Goal: Contribute content: Contribute content

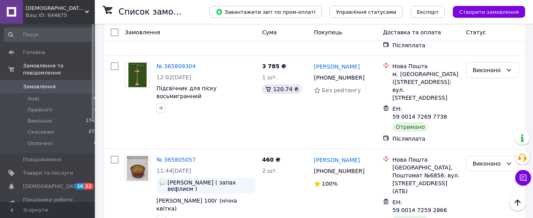
scroll to position [509, 0]
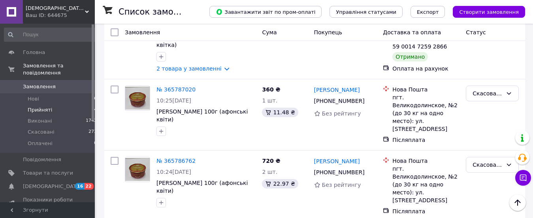
click at [67, 105] on li "Прийняті 4" at bounding box center [50, 110] width 101 height 11
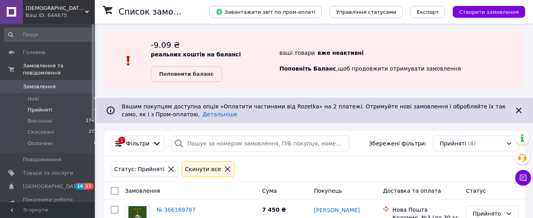
scroll to position [181, 0]
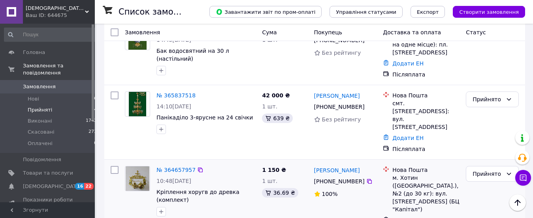
click at [115, 166] on input "checkbox" at bounding box center [115, 170] width 8 height 8
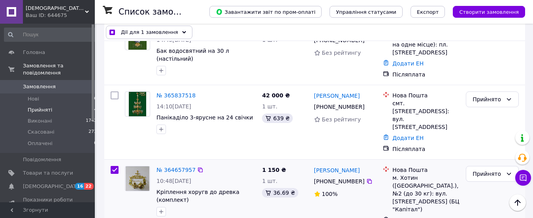
click at [112, 166] on input "checkbox" at bounding box center [115, 170] width 8 height 8
checkbox input "false"
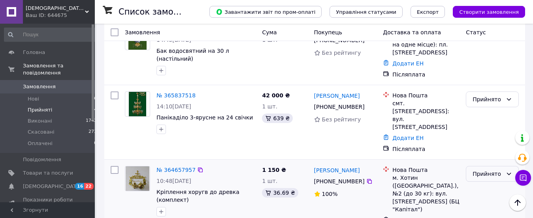
click at [509, 171] on icon at bounding box center [508, 174] width 6 height 6
click at [493, 174] on li "Виконано" at bounding box center [492, 176] width 52 height 14
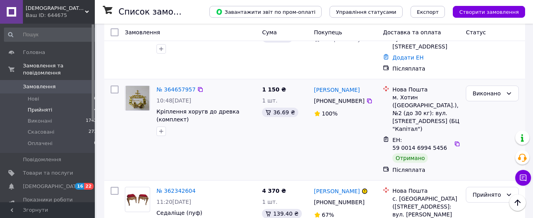
scroll to position [267, 0]
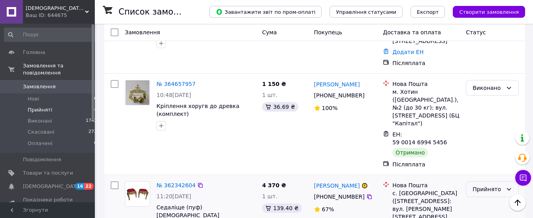
click at [505, 182] on div "Прийнято" at bounding box center [491, 190] width 53 height 16
click at [481, 174] on li "Виконано" at bounding box center [492, 175] width 52 height 14
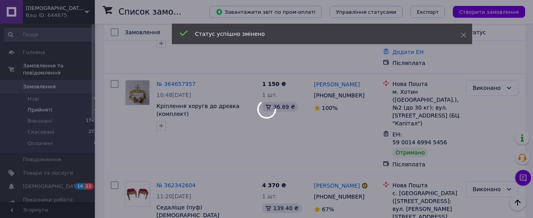
scroll to position [256, 0]
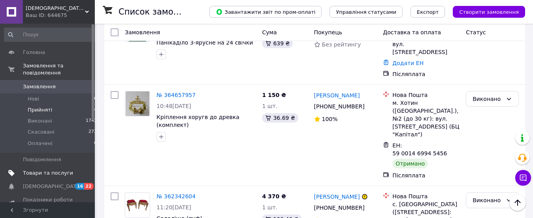
click at [57, 170] on span "Товари та послуги" at bounding box center [48, 173] width 50 height 7
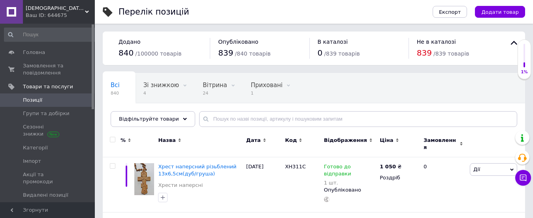
scroll to position [181, 0]
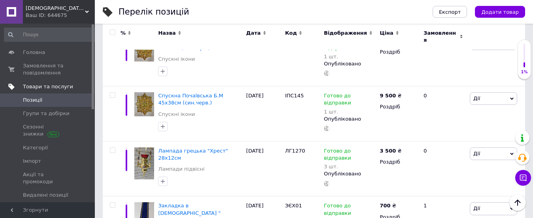
click at [60, 86] on span "Товари та послуги" at bounding box center [48, 86] width 50 height 7
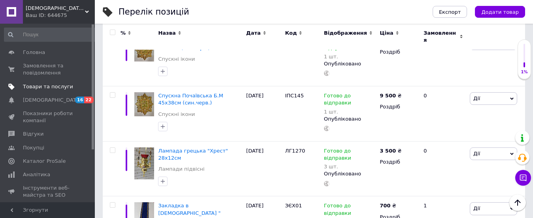
click at [60, 86] on span "Товари та послуги" at bounding box center [48, 86] width 50 height 7
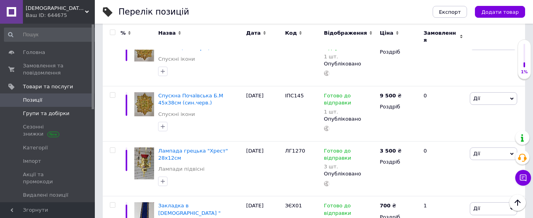
click at [48, 111] on span "Групи та добірки" at bounding box center [46, 113] width 47 height 7
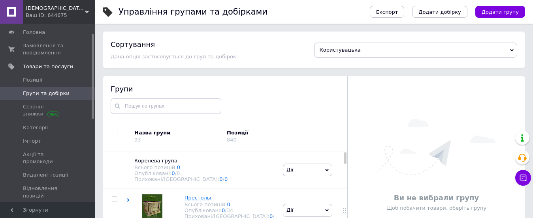
scroll to position [40, 0]
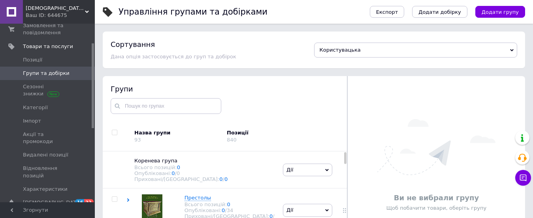
click at [114, 148] on div at bounding box center [115, 137] width 24 height 30
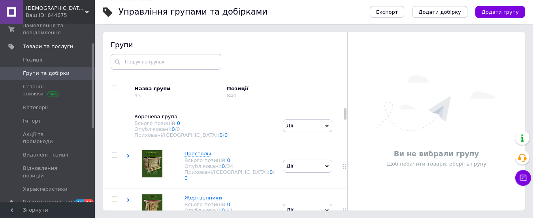
scroll to position [45, 0]
click at [113, 152] on div at bounding box center [115, 166] width 24 height 44
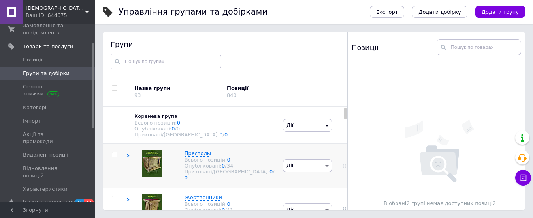
click at [105, 172] on div at bounding box center [115, 166] width 24 height 44
click at [343, 152] on div at bounding box center [344, 166] width 20 height 44
click at [326, 182] on div "[PERSON_NAME] групу Редагувати групу Додати підгрупу Додати товар Видалити групу" at bounding box center [307, 166] width 53 height 44
click at [343, 151] on div at bounding box center [344, 166] width 20 height 44
click at [347, 114] on div at bounding box center [347, 121] width 0 height 179
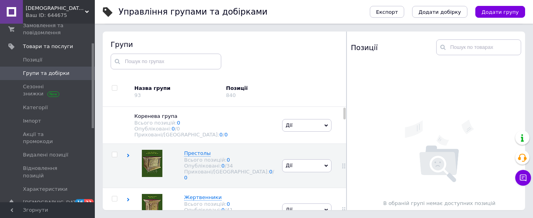
click at [346, 116] on div at bounding box center [346, 121] width 0 height 179
click at [345, 116] on div at bounding box center [345, 121] width 0 height 179
click at [111, 190] on div at bounding box center [115, 210] width 24 height 44
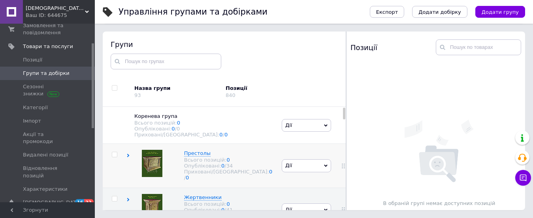
click at [149, 185] on div "Престолы Всього позицій: 0 Опубліковані: 0 / 34 Приховані/Видалені: 0 / 0" at bounding box center [202, 166] width 153 height 44
click at [116, 192] on div at bounding box center [115, 214] width 24 height 52
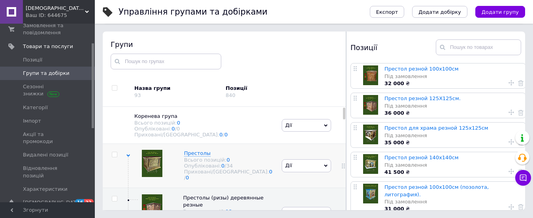
click at [129, 157] on use at bounding box center [128, 156] width 4 height 2
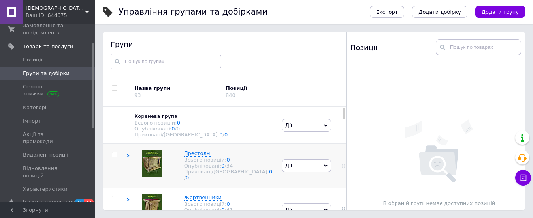
click at [111, 188] on div at bounding box center [115, 166] width 24 height 44
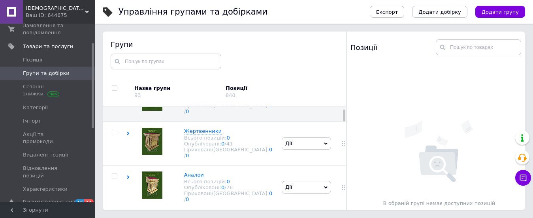
scroll to position [81, 0]
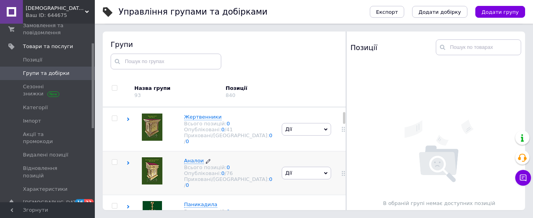
click at [193, 159] on span "Аналои" at bounding box center [194, 161] width 20 height 6
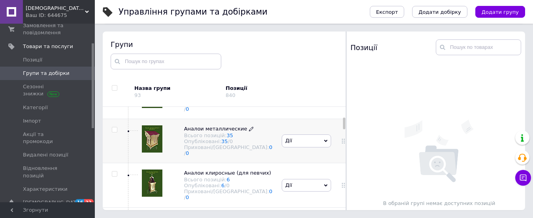
scroll to position [161, 0]
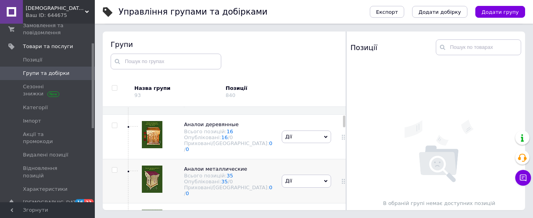
click at [166, 170] on div at bounding box center [152, 181] width 28 height 30
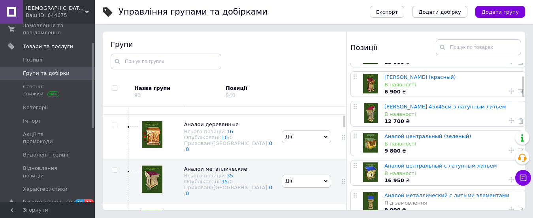
scroll to position [121, 0]
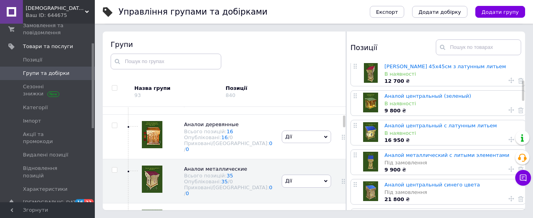
click at [369, 159] on div at bounding box center [370, 162] width 20 height 20
click at [390, 155] on link "Аналой металлический с литыми элементами" at bounding box center [446, 155] width 125 height 6
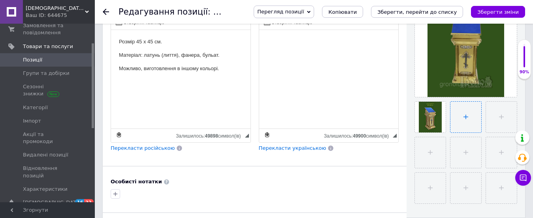
click at [463, 118] on input "file" at bounding box center [465, 117] width 31 height 31
type input "C:\fakepath\Аналой 11.jpg"
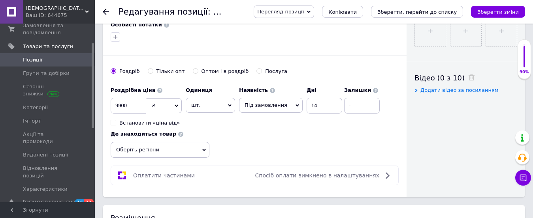
scroll to position [362, 0]
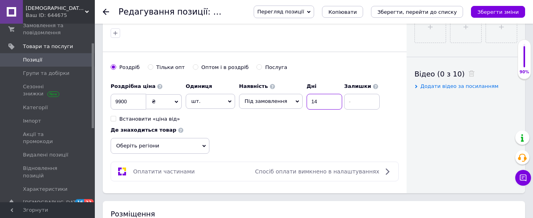
click at [325, 99] on input "14" at bounding box center [324, 102] width 36 height 16
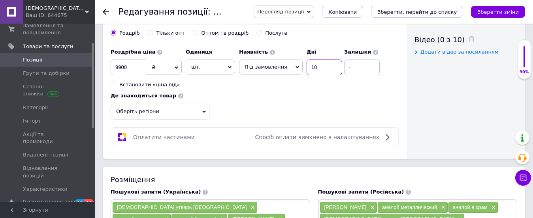
scroll to position [443, 0]
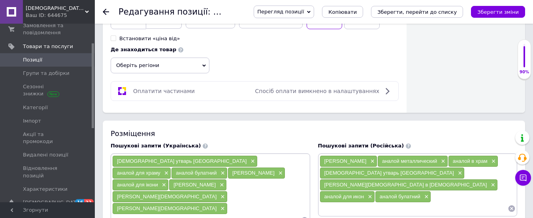
type input "10"
click at [202, 64] on span "Оберіть регіони" at bounding box center [160, 66] width 99 height 16
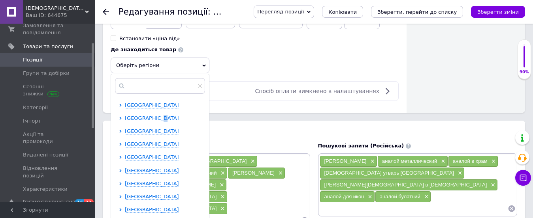
click at [159, 118] on span "[GEOGRAPHIC_DATA]" at bounding box center [152, 118] width 54 height 6
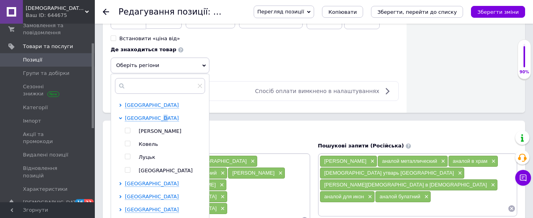
click at [129, 157] on input "checkbox" at bounding box center [127, 156] width 5 height 5
checkbox input "true"
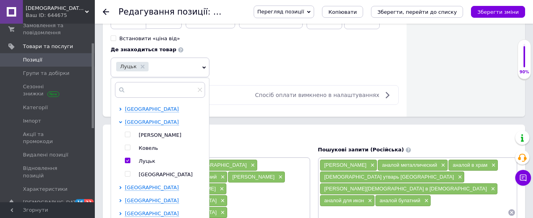
click at [265, 62] on div "Роздрібна ціна 9900 ₴ $ EUR CHF GBP ¥ PLN ₸ MDL HUF KGS CNY TRY KRW lei Встанов…" at bounding box center [255, 37] width 288 height 79
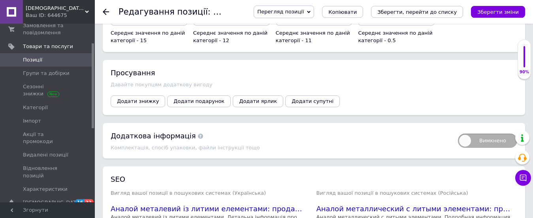
scroll to position [966, 0]
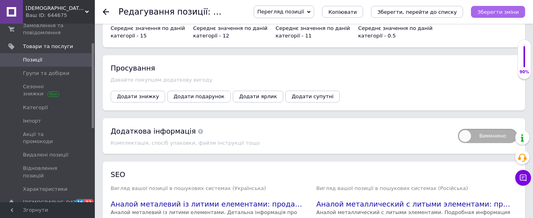
click at [509, 10] on icon "Зберегти зміни" at bounding box center [497, 12] width 41 height 6
click at [105, 11] on use at bounding box center [106, 12] width 6 height 6
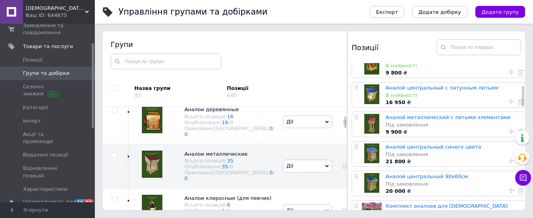
scroll to position [161, 0]
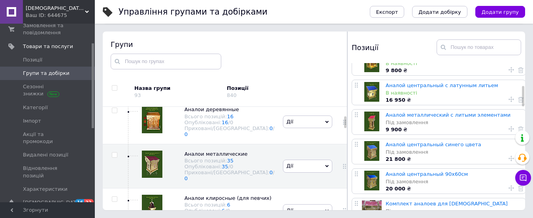
click at [377, 127] on div at bounding box center [372, 122] width 20 height 20
click at [370, 123] on div at bounding box center [372, 122] width 20 height 20
click at [387, 114] on link "Аналой металлический с литыми элементами" at bounding box center [447, 115] width 125 height 6
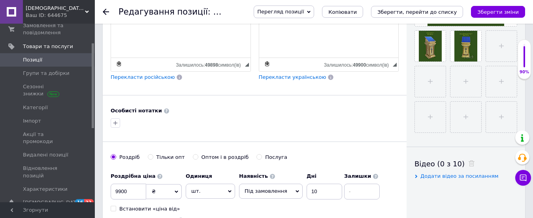
scroll to position [282, 0]
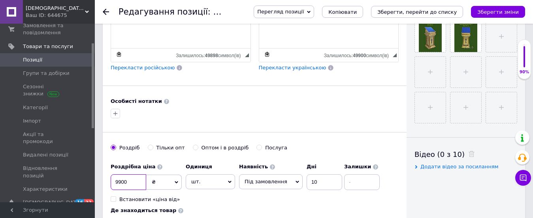
click at [121, 182] on input "9900" at bounding box center [129, 183] width 36 height 16
type input "10000"
click at [500, 11] on icon "Зберегти зміни" at bounding box center [497, 12] width 41 height 6
click at [486, 14] on icon "Зберегти зміни" at bounding box center [497, 12] width 41 height 6
click at [107, 11] on use at bounding box center [106, 12] width 6 height 6
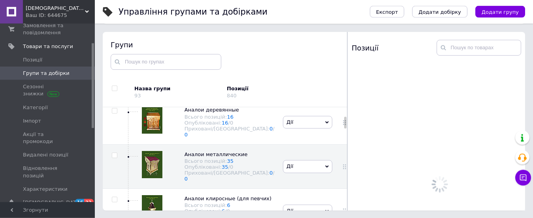
scroll to position [45, 0]
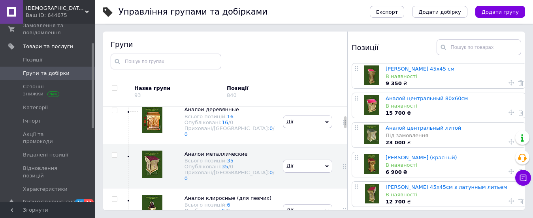
click at [371, 71] on div at bounding box center [372, 76] width 20 height 20
click at [395, 69] on link "[PERSON_NAME] 45х45 см" at bounding box center [419, 69] width 69 height 6
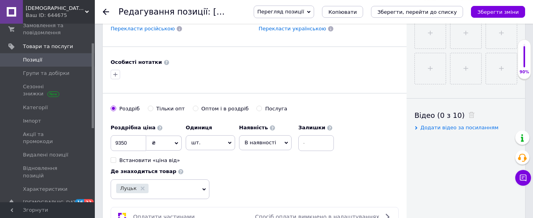
scroll to position [322, 0]
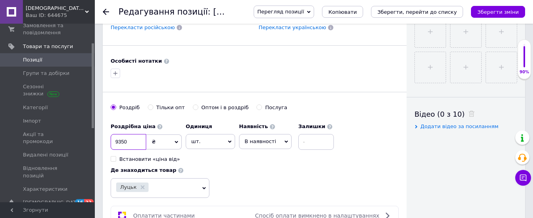
click at [124, 142] on input "9350" at bounding box center [129, 142] width 36 height 16
type input "9500"
click at [490, 12] on icon "Зберегти зміни" at bounding box center [497, 12] width 41 height 6
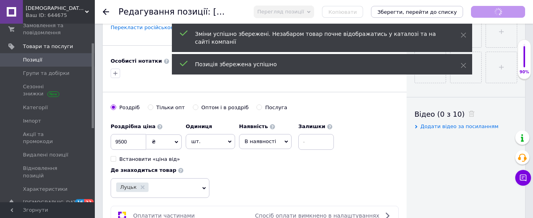
scroll to position [0, 0]
click at [490, 11] on icon "Зберегти зміни" at bounding box center [497, 12] width 41 height 6
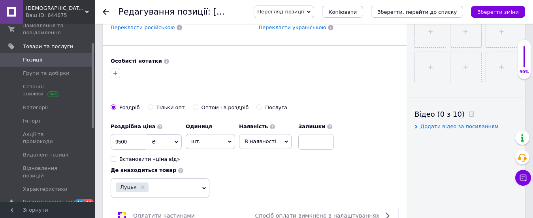
click at [106, 11] on icon at bounding box center [106, 12] width 6 height 6
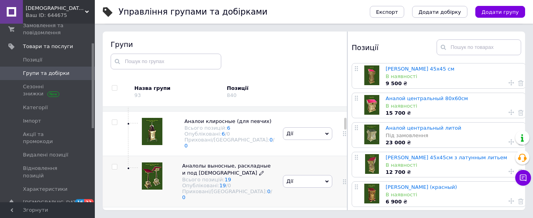
scroll to position [257, 0]
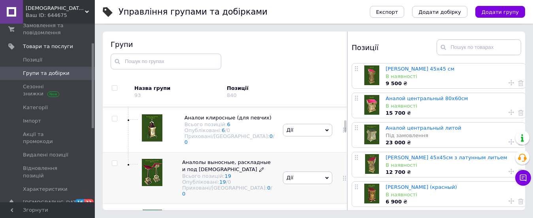
click at [215, 161] on span "Аналолы выносные, раскладные и под [DEMOGRAPHIC_DATA]" at bounding box center [226, 165] width 88 height 13
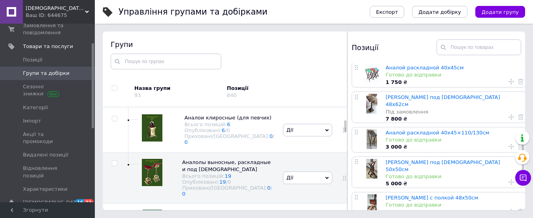
scroll to position [282, 0]
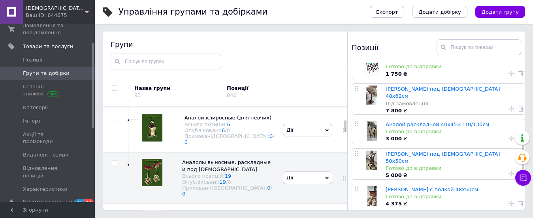
click at [370, 121] on div at bounding box center [372, 131] width 20 height 20
click at [390, 122] on link "Аналой раскладной 40х45×110/130см" at bounding box center [436, 125] width 103 height 6
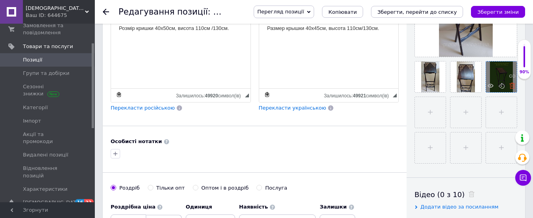
click at [511, 87] on icon at bounding box center [512, 86] width 6 height 6
click at [429, 112] on input "file" at bounding box center [430, 112] width 31 height 31
type input "C:\fakepath\Аналой розкладний 2 40х45см.jpg"
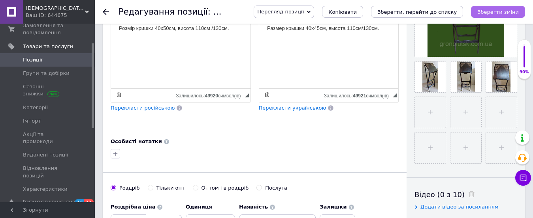
click at [490, 11] on icon "Зберегти зміни" at bounding box center [497, 12] width 41 height 6
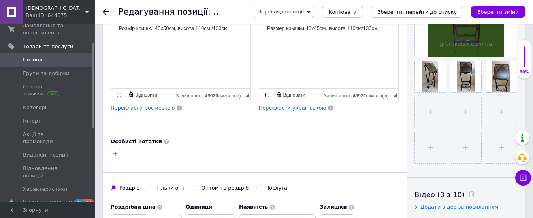
click at [107, 11] on icon at bounding box center [106, 12] width 6 height 6
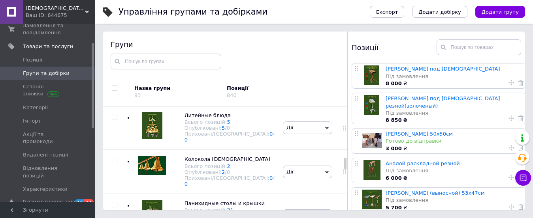
scroll to position [1035, 0]
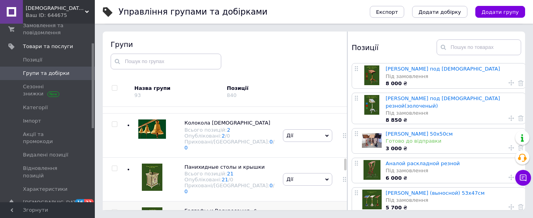
click at [221, 208] on span "Голгофы и Воскресения" at bounding box center [216, 211] width 65 height 6
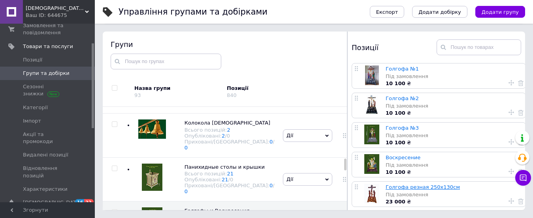
click at [409, 189] on link "Голгофа резная 250х130см" at bounding box center [422, 187] width 74 height 6
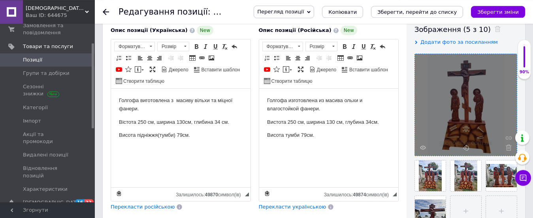
scroll to position [161, 0]
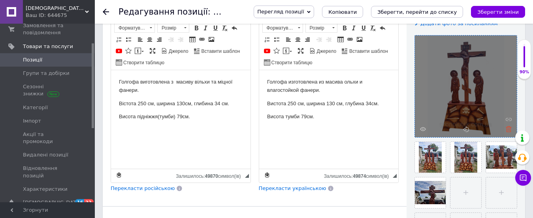
click at [508, 130] on icon at bounding box center [508, 129] width 6 height 6
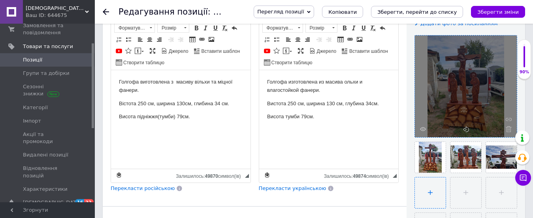
click at [430, 194] on input "file" at bounding box center [430, 193] width 31 height 31
type input "C:\fakepath\голгофа дерев_яна_250 х130.jpg"
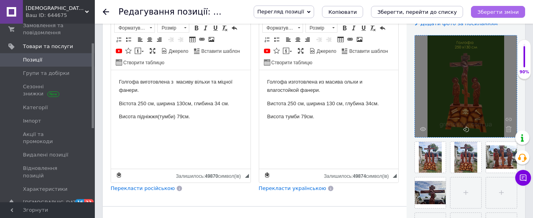
click at [484, 12] on icon "Зберегти зміни" at bounding box center [497, 12] width 41 height 6
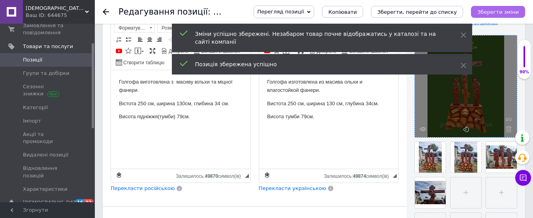
click at [486, 15] on icon "Зберегти зміни" at bounding box center [497, 12] width 41 height 6
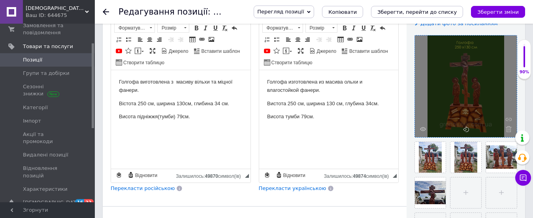
click at [106, 10] on icon at bounding box center [106, 12] width 6 height 6
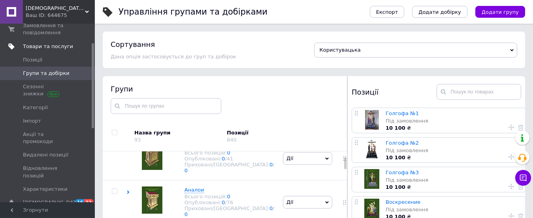
click at [38, 46] on span "Товари та послуги" at bounding box center [48, 46] width 50 height 7
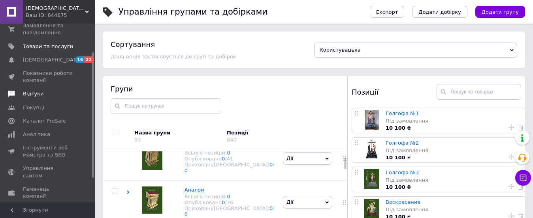
click at [39, 93] on span "Відгуки" at bounding box center [48, 93] width 50 height 7
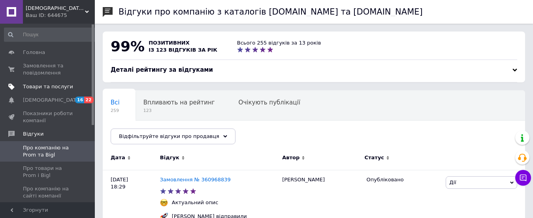
click at [58, 86] on span "Товари та послуги" at bounding box center [48, 86] width 50 height 7
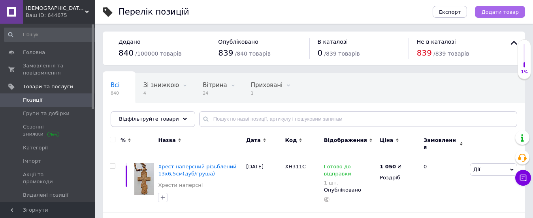
click at [483, 10] on button "Додати товар" at bounding box center [500, 12] width 50 height 12
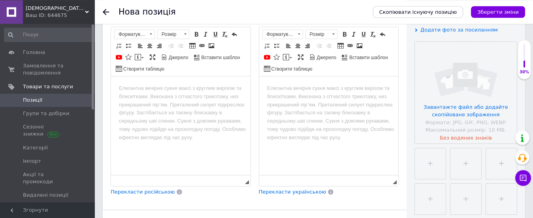
scroll to position [161, 0]
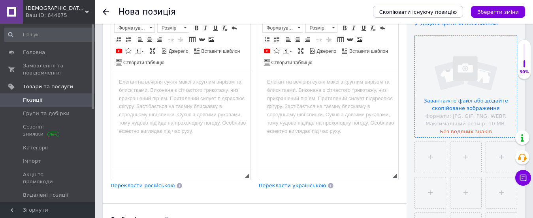
click at [461, 98] on input "file" at bounding box center [466, 87] width 102 height 102
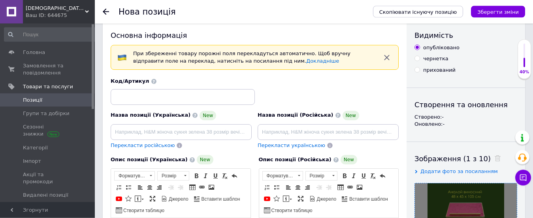
scroll to position [0, 0]
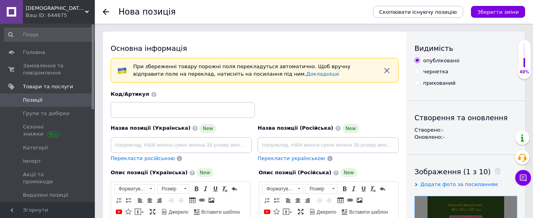
click at [387, 70] on icon "button" at bounding box center [386, 70] width 9 height 9
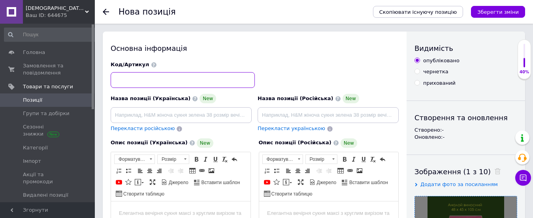
click at [171, 82] on input at bounding box center [183, 80] width 144 height 16
type input "АВ3512"
click at [152, 119] on input at bounding box center [181, 115] width 141 height 16
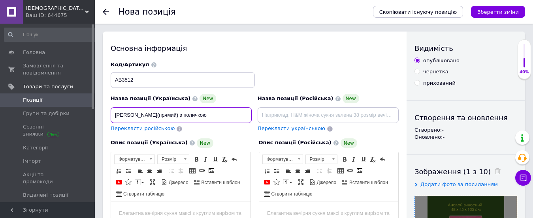
type input "[PERSON_NAME](прямий) з поличкою"
click at [158, 130] on span "Перекласти російською" at bounding box center [143, 129] width 64 height 6
type input "[PERSON_NAME] выносный (прямой) с полочкой"
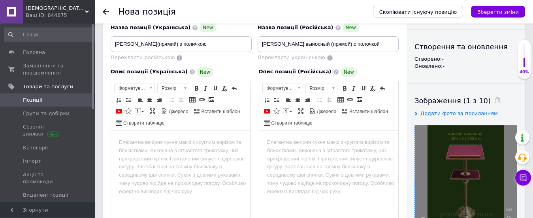
scroll to position [81, 0]
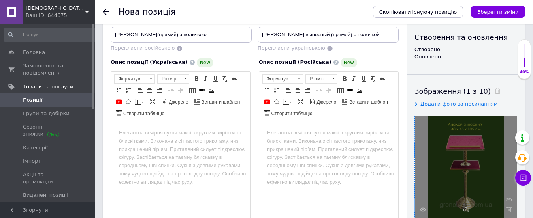
click at [162, 129] on body "Редактор, 43862CA5-25CA-4019-84C8-01E627738690" at bounding box center [181, 133] width 124 height 8
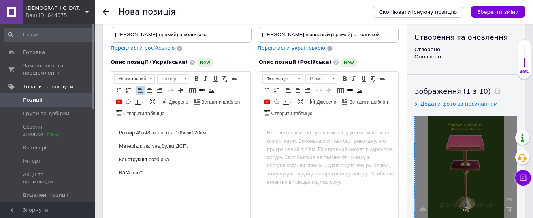
scroll to position [161, 0]
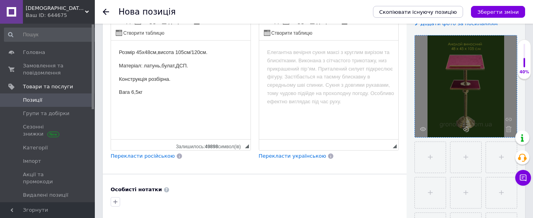
click at [147, 156] on span "Перекласти російською" at bounding box center [143, 156] width 64 height 6
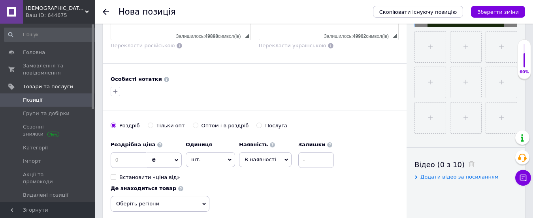
scroll to position [282, 0]
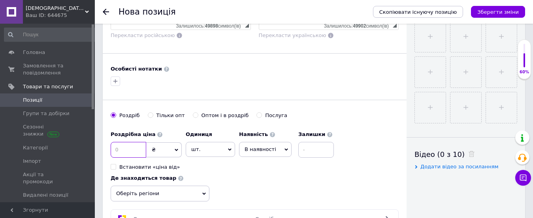
click at [113, 153] on input at bounding box center [129, 150] width 36 height 16
click at [119, 152] on input at bounding box center [129, 150] width 36 height 16
type input "3990"
click at [251, 154] on span "В наявності" at bounding box center [265, 149] width 53 height 15
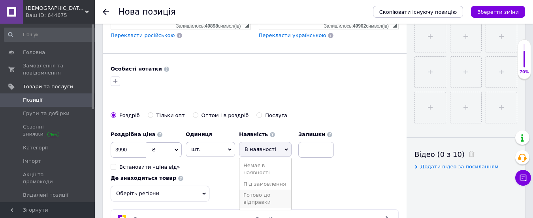
click at [254, 203] on li "Готово до відправки" at bounding box center [265, 199] width 52 height 18
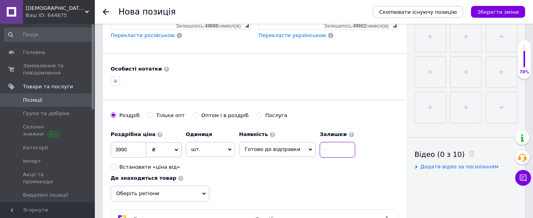
click at [330, 152] on input at bounding box center [337, 150] width 36 height 16
type input "1"
click at [203, 193] on span "Оберіть регіони" at bounding box center [160, 194] width 99 height 16
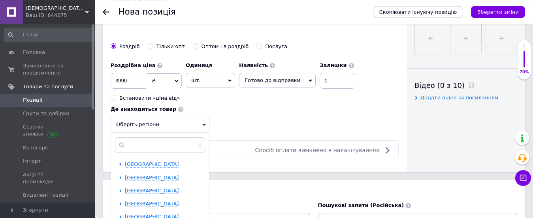
scroll to position [362, 0]
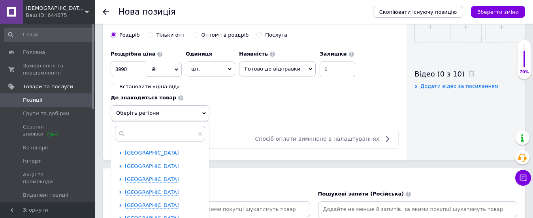
click at [160, 165] on span "[GEOGRAPHIC_DATA]" at bounding box center [152, 166] width 54 height 6
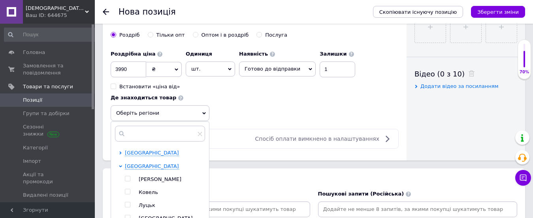
click at [126, 205] on input "checkbox" at bounding box center [127, 205] width 5 height 5
checkbox input "true"
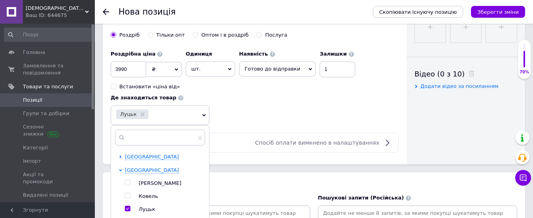
click at [248, 143] on div "Оплатити частинами Спосіб оплати вимкнено в налаштуваннях" at bounding box center [254, 142] width 281 height 9
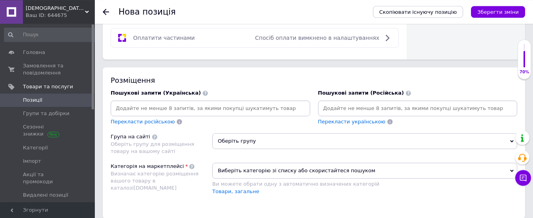
scroll to position [483, 0]
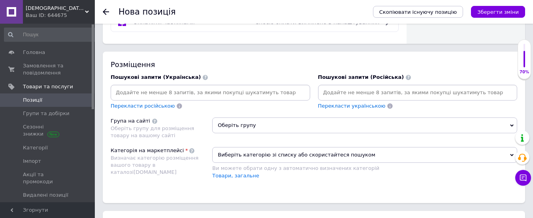
click at [225, 94] on input at bounding box center [210, 93] width 196 height 12
type input "аналой виносний"
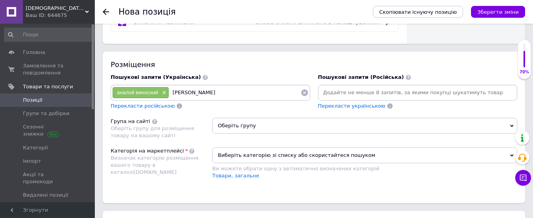
type input "аналой вівтарний"
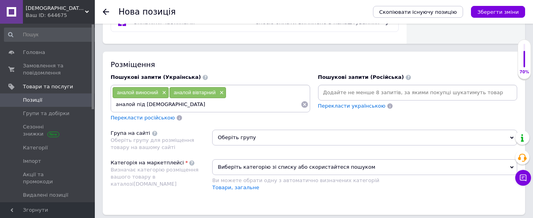
type input "аналой під [DEMOGRAPHIC_DATA]"
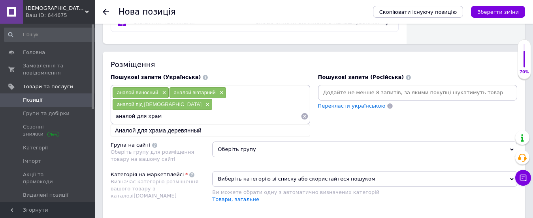
type input "аналой для храму"
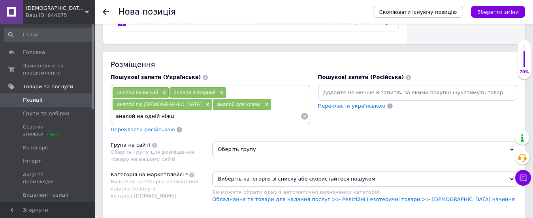
type input "аналой на одній ніжці"
type input "аналой металевий"
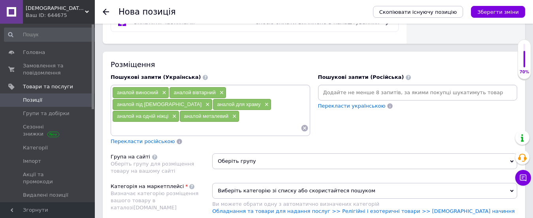
click at [150, 139] on span "Перекласти російською" at bounding box center [143, 142] width 64 height 6
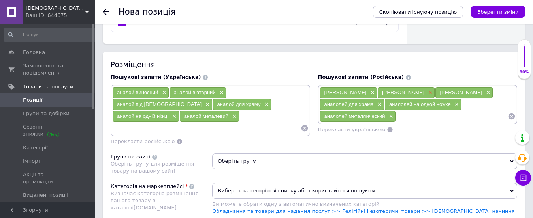
click at [432, 93] on span "×" at bounding box center [429, 93] width 6 height 7
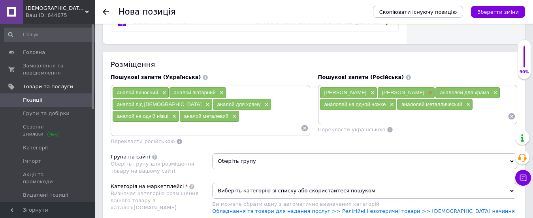
click at [426, 93] on span "×" at bounding box center [429, 93] width 6 height 7
click at [343, 105] on span "аналолей на одной ножке" at bounding box center [355, 104] width 62 height 6
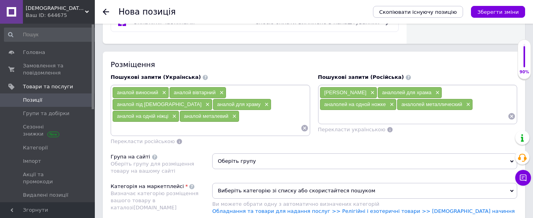
click at [343, 105] on span "аналолей на одной ножке" at bounding box center [355, 104] width 62 height 6
click at [434, 91] on span "×" at bounding box center [436, 93] width 6 height 7
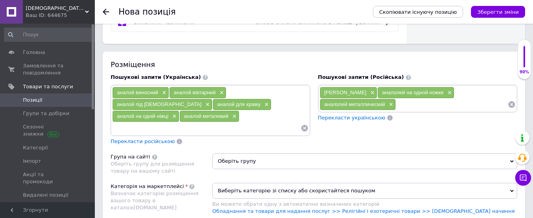
click at [437, 94] on span "аналолей на одной ножке" at bounding box center [413, 93] width 62 height 6
click at [391, 91] on span "аналолей на одной ножке" at bounding box center [413, 93] width 62 height 6
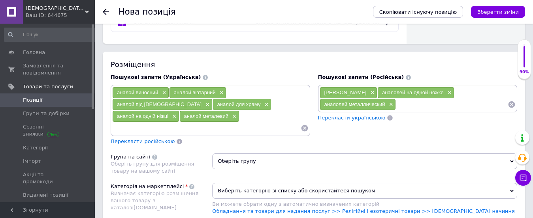
click at [390, 93] on span "аналолей на одной ножке" at bounding box center [413, 93] width 62 height 6
click at [384, 103] on div "аналолей металлический ×" at bounding box center [357, 104] width 75 height 11
click at [445, 92] on span "×" at bounding box center [448, 93] width 6 height 7
click at [445, 93] on span "×" at bounding box center [448, 93] width 6 height 7
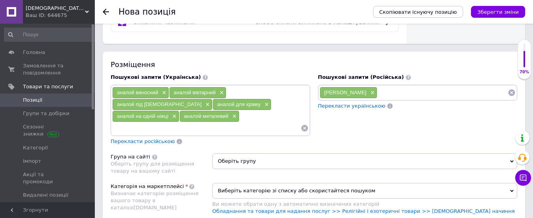
click at [406, 96] on input at bounding box center [442, 93] width 130 height 12
type input "[PERSON_NAME]"
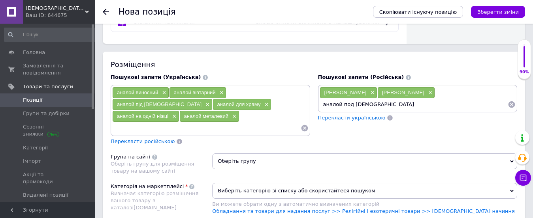
type input "аналой под [DEMOGRAPHIC_DATA]"
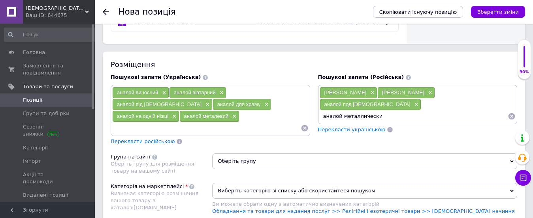
type input "аналой металлический"
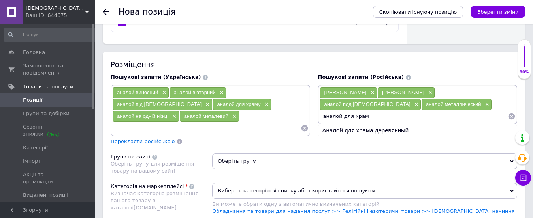
type input "аналой для храма"
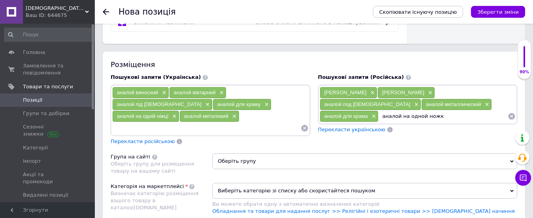
type input "аналой на одной ножке"
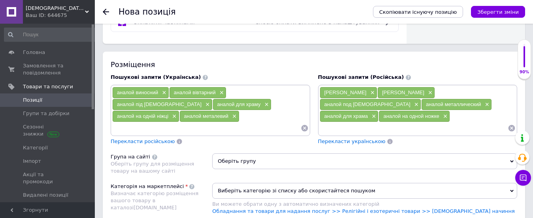
click at [415, 154] on span "Оберіть групу" at bounding box center [364, 162] width 305 height 16
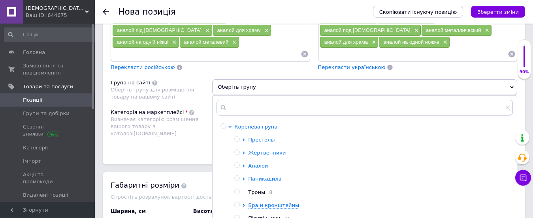
scroll to position [564, 0]
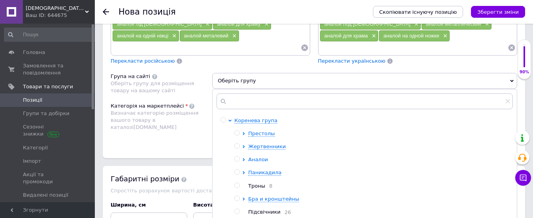
click at [259, 157] on span "Аналои" at bounding box center [258, 160] width 20 height 6
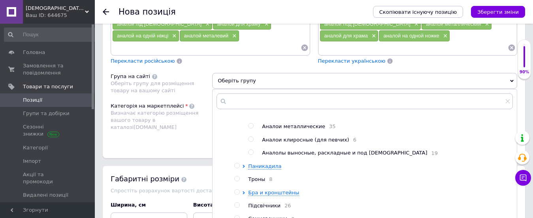
scroll to position [81, 0]
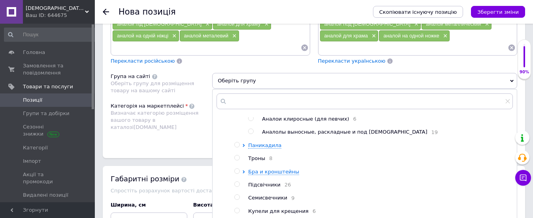
click at [250, 129] on input "radio" at bounding box center [250, 131] width 5 height 5
radio input "true"
click at [175, 122] on div "Категорія на маркетплейсі Визначає категорію розміщення вашого товару в каталоз…" at bounding box center [161, 123] width 101 height 40
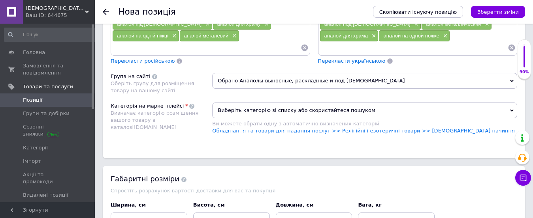
click at [279, 103] on span "Виберіть категорію зі списку або скористайтеся пошуком" at bounding box center [364, 111] width 305 height 16
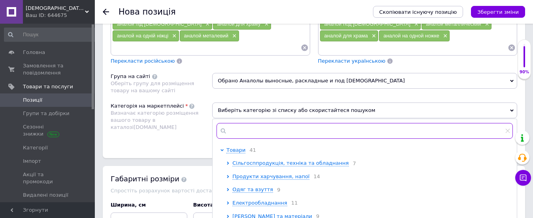
click at [284, 123] on input "text" at bounding box center [364, 131] width 296 height 16
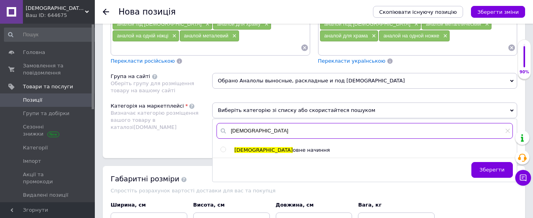
type input "[DEMOGRAPHIC_DATA]"
click at [223, 147] on input "radio" at bounding box center [222, 149] width 5 height 5
radio input "true"
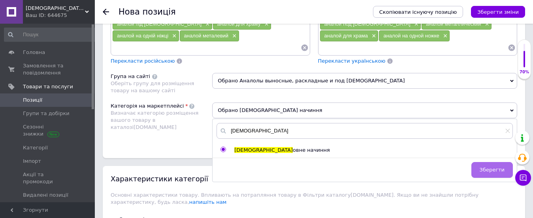
click at [501, 163] on button "Зберегти" at bounding box center [491, 170] width 41 height 16
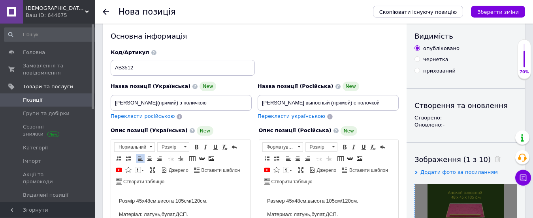
scroll to position [0, 0]
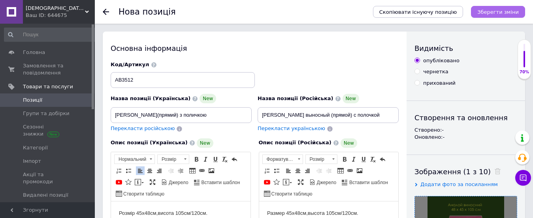
click at [480, 11] on button "Зберегти зміни" at bounding box center [498, 12] width 54 height 12
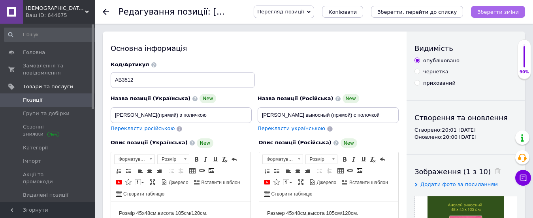
click at [484, 14] on icon "Зберегти зміни" at bounding box center [497, 12] width 41 height 6
click at [508, 16] on button "Зберегти зміни" at bounding box center [498, 12] width 54 height 12
click at [31, 98] on span "Позиції" at bounding box center [32, 100] width 19 height 7
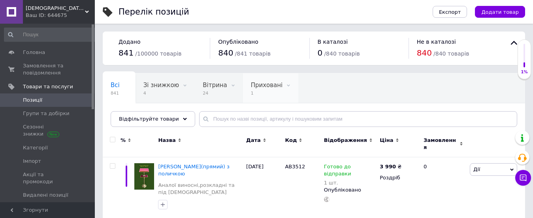
click at [249, 90] on div "Приховані 1" at bounding box center [271, 88] width 56 height 30
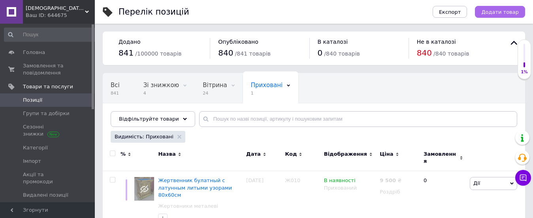
click at [512, 11] on span "Додати товар" at bounding box center [500, 12] width 38 height 6
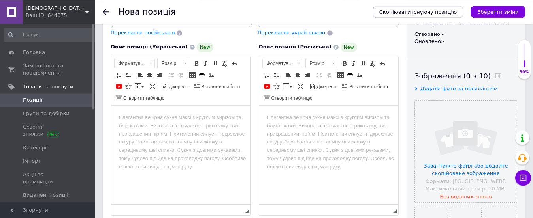
scroll to position [161, 0]
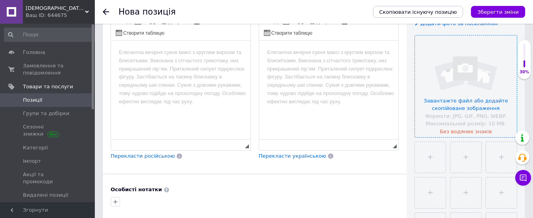
click at [452, 105] on input "file" at bounding box center [466, 87] width 102 height 102
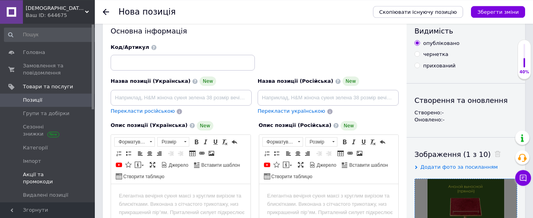
scroll to position [0, 0]
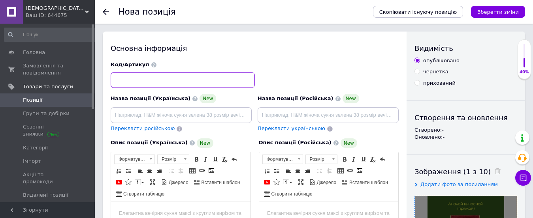
click at [118, 82] on input at bounding box center [183, 80] width 144 height 16
type input "АВ351"
click at [146, 121] on input at bounding box center [181, 115] width 141 height 16
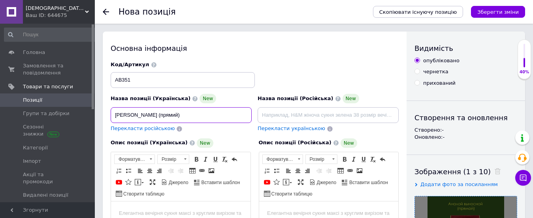
type input "[PERSON_NAME] (прямий)"
click at [149, 127] on span "Перекласти російською" at bounding box center [143, 129] width 64 height 6
type input "[PERSON_NAME] (прямой)"
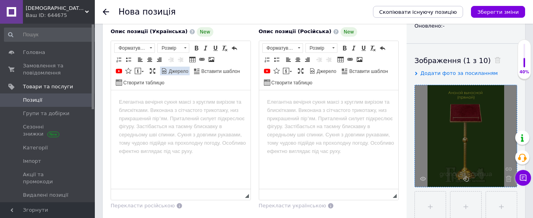
scroll to position [121, 0]
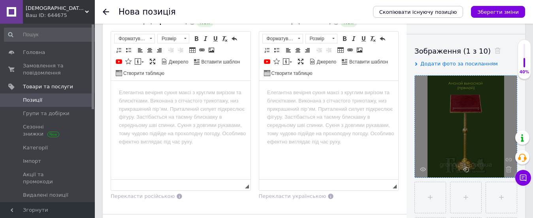
click at [180, 98] on html at bounding box center [180, 130] width 139 height 99
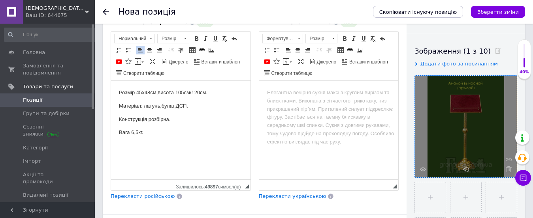
click at [132, 197] on span "Перекласти російською" at bounding box center [143, 196] width 64 height 6
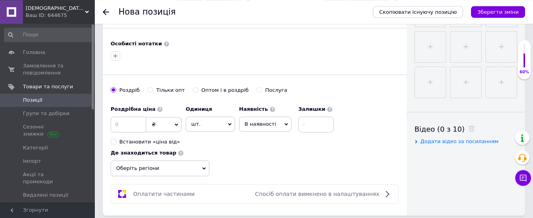
scroll to position [322, 0]
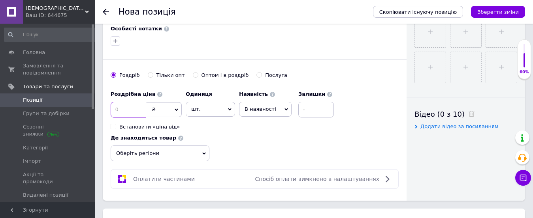
click at [115, 109] on input at bounding box center [129, 110] width 36 height 16
type input "3650"
click at [278, 110] on span "В наявності" at bounding box center [265, 109] width 53 height 15
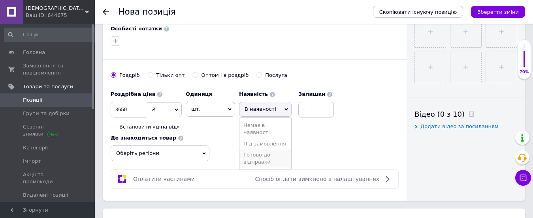
click at [261, 154] on li "Готово до відправки" at bounding box center [265, 159] width 52 height 18
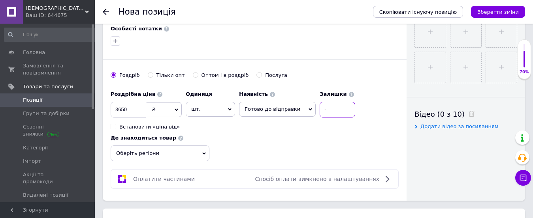
click at [326, 113] on input at bounding box center [337, 110] width 36 height 16
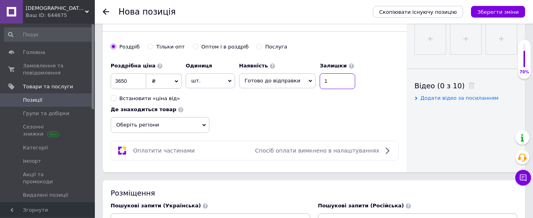
scroll to position [362, 0]
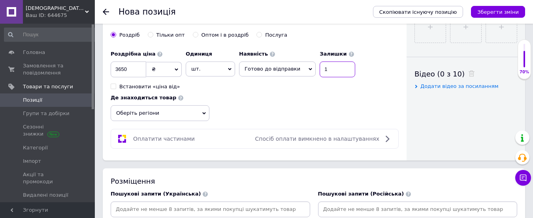
type input "1"
click at [200, 116] on span "Оберіть регіони" at bounding box center [160, 113] width 99 height 16
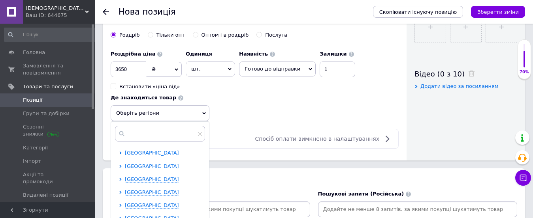
click at [162, 168] on span "[GEOGRAPHIC_DATA]" at bounding box center [152, 166] width 54 height 6
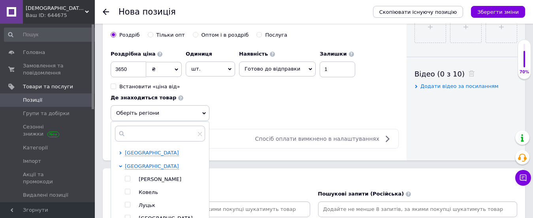
click at [129, 209] on div at bounding box center [129, 205] width 8 height 7
click at [130, 205] on div at bounding box center [128, 205] width 6 height 6
click at [143, 205] on span "Луцьк" at bounding box center [147, 206] width 17 height 6
checkbox input "true"
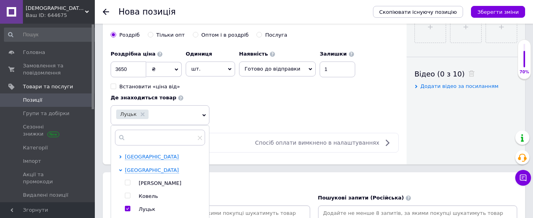
click at [290, 101] on div "Роздрібна ціна 3650 ₴ $ EUR CHF GBP ¥ PLN ₸ MDL HUF KGS CNY TRY KRW lei Встанов…" at bounding box center [255, 86] width 288 height 79
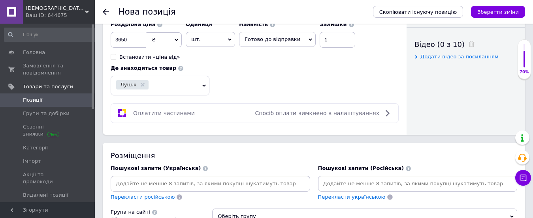
scroll to position [443, 0]
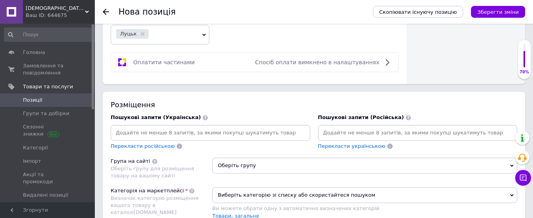
click at [287, 165] on span "Оберіть групу" at bounding box center [364, 166] width 305 height 16
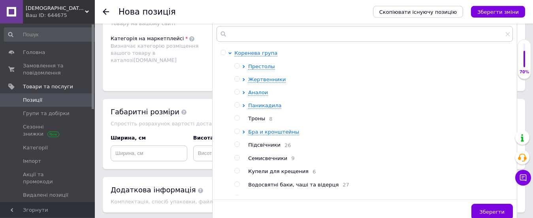
scroll to position [604, 0]
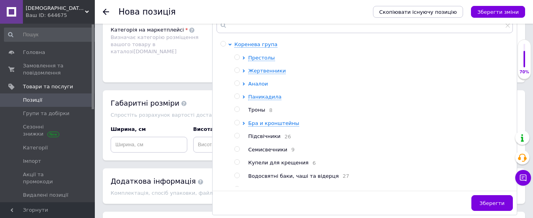
click at [254, 83] on span "Аналои" at bounding box center [258, 84] width 20 height 6
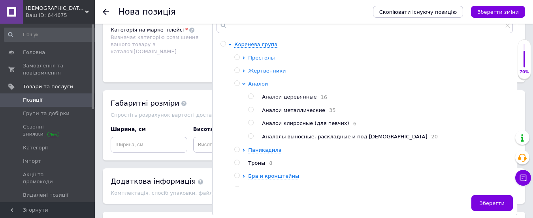
click at [250, 139] on input "radio" at bounding box center [250, 136] width 5 height 5
radio input "true"
click at [501, 201] on button "Зберегти" at bounding box center [491, 203] width 41 height 16
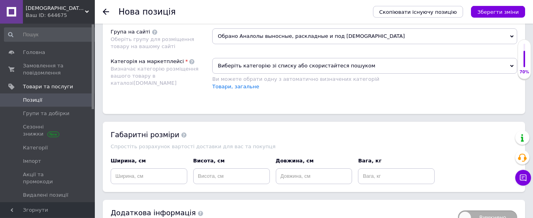
scroll to position [564, 0]
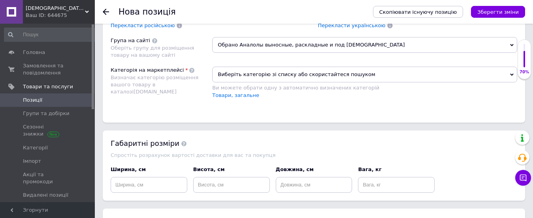
click at [253, 78] on span "Виберіть категорію зі списку або скористайтеся пошуком" at bounding box center [364, 75] width 305 height 16
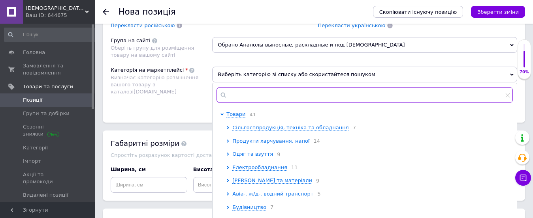
click at [257, 94] on input "text" at bounding box center [364, 95] width 296 height 16
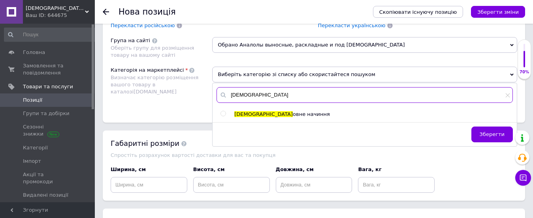
type input "[DEMOGRAPHIC_DATA]"
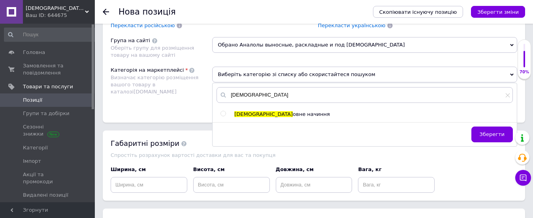
click at [220, 116] on div "[DEMOGRAPHIC_DATA] овне начиння" at bounding box center [364, 114] width 304 height 7
click at [224, 114] on input "radio" at bounding box center [222, 113] width 5 height 5
radio input "true"
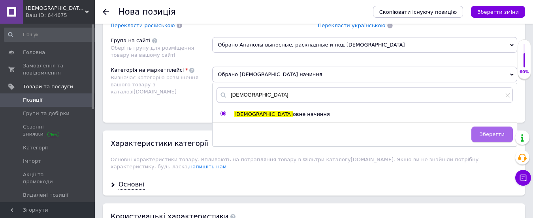
click at [490, 135] on span "Зберегти" at bounding box center [491, 134] width 25 height 6
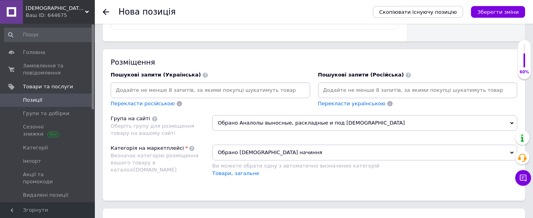
scroll to position [483, 0]
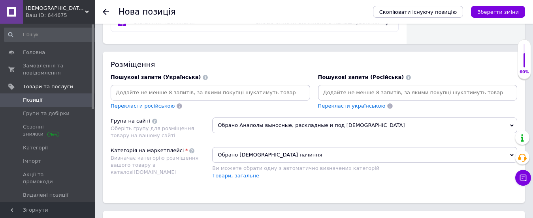
click at [188, 93] on input at bounding box center [210, 93] width 196 height 12
type input "аналой виносний"
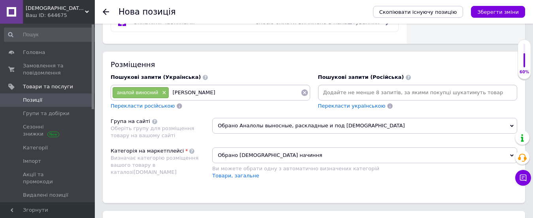
type input "аналой вівтарний"
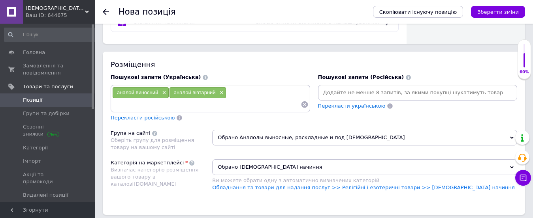
click at [171, 101] on input at bounding box center [206, 105] width 188 height 12
click at [165, 108] on input at bounding box center [206, 105] width 188 height 12
type input "аналой для храма"
type input "аналой металевий"
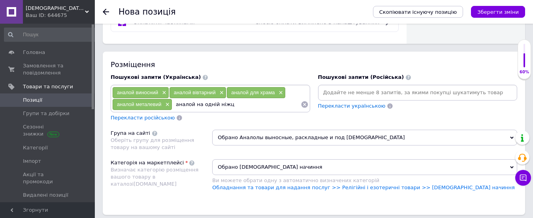
type input "аналой на одній ніжці"
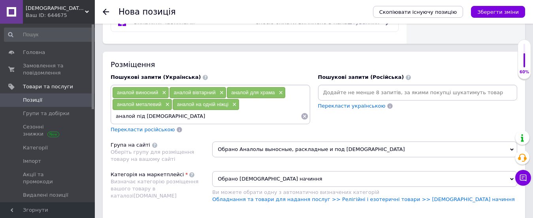
type input "аналой під [DEMOGRAPHIC_DATA]"
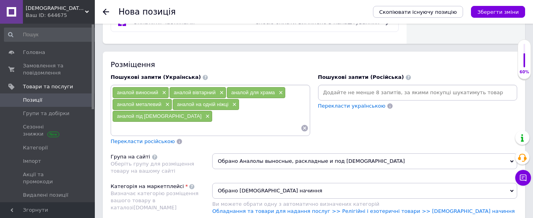
click at [155, 139] on span "Перекласти російською" at bounding box center [143, 142] width 64 height 6
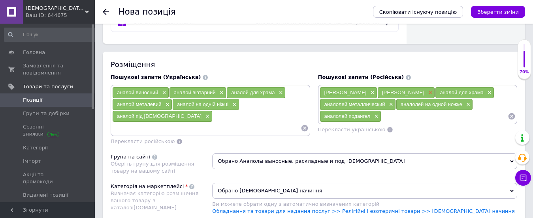
click at [432, 93] on span "×" at bounding box center [429, 93] width 6 height 7
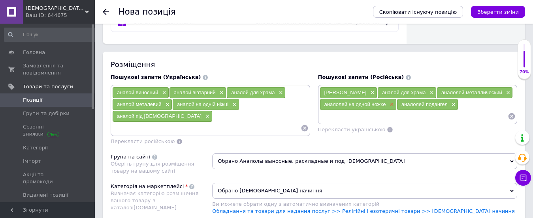
click at [391, 105] on span "×" at bounding box center [390, 104] width 6 height 7
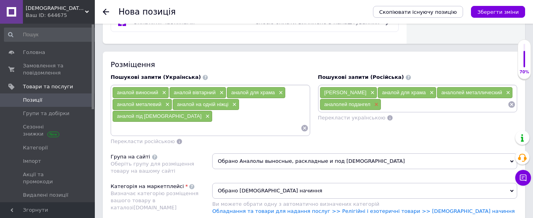
click at [373, 105] on span "×" at bounding box center [375, 104] width 6 height 7
click at [504, 92] on span "×" at bounding box center [507, 93] width 6 height 7
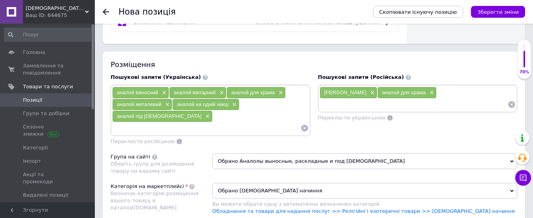
click at [435, 106] on input at bounding box center [413, 105] width 188 height 12
type input "аналой металлический"
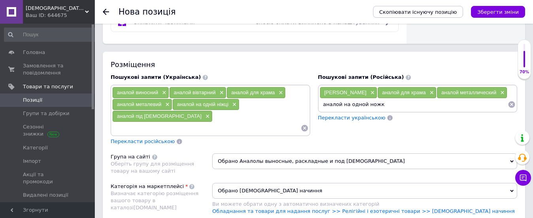
type input "аналой на одной ножке"
type input "[PERSON_NAME]"
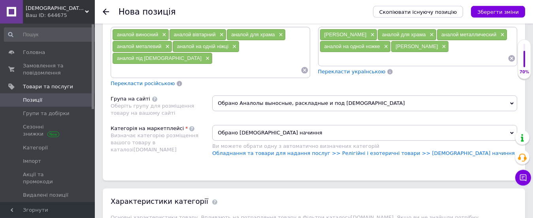
scroll to position [524, 0]
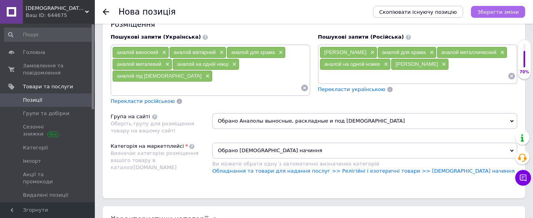
click at [507, 12] on icon "Зберегти зміни" at bounding box center [497, 12] width 41 height 6
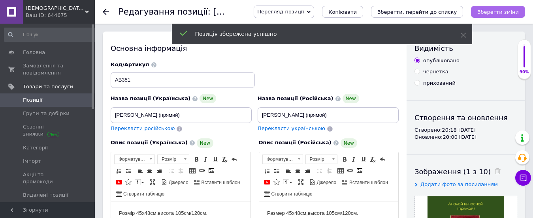
click at [507, 13] on icon "Зберегти зміни" at bounding box center [497, 12] width 41 height 6
